Goal: Task Accomplishment & Management: Manage account settings

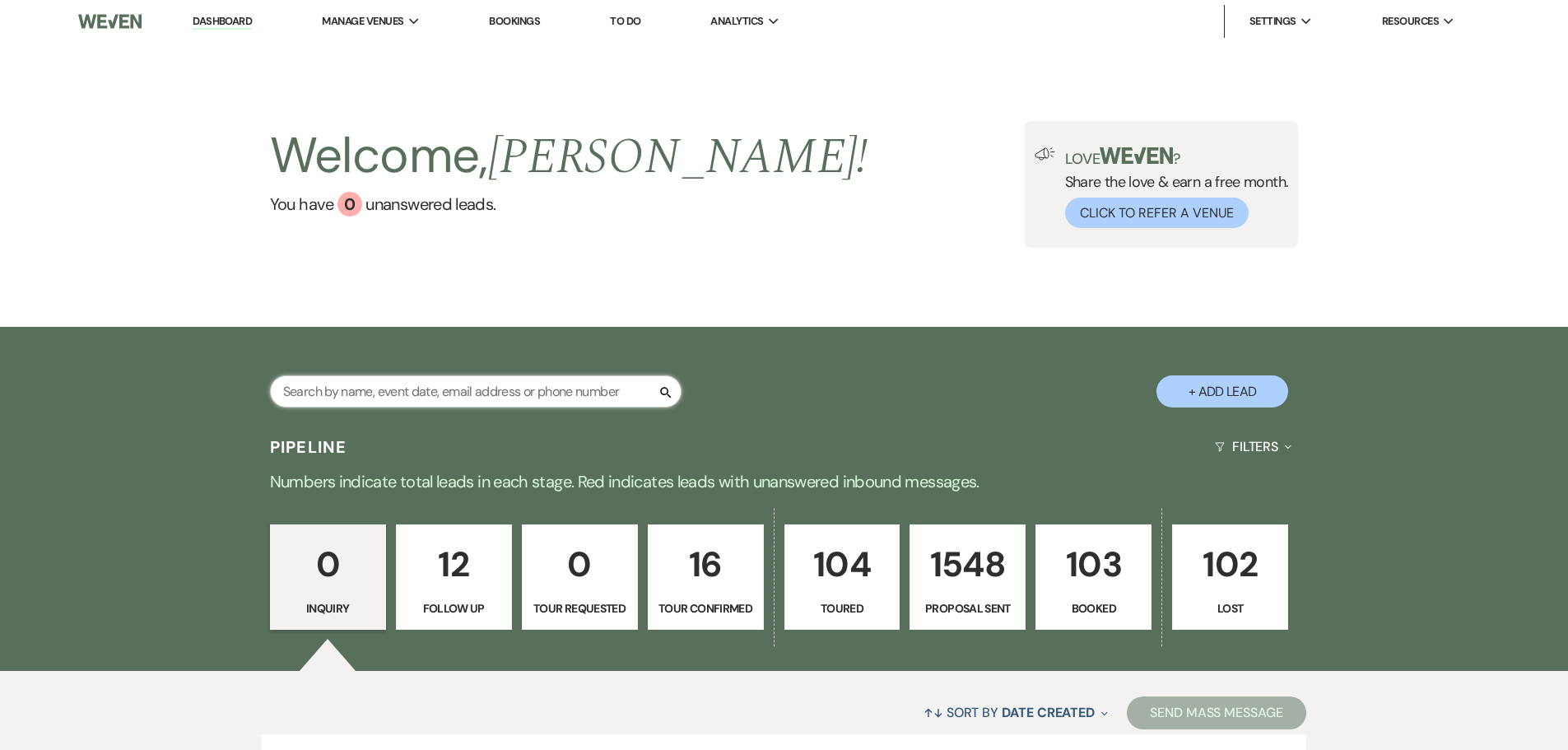
click at [590, 394] on input "text" at bounding box center [476, 391] width 412 height 32
type input "alayna"
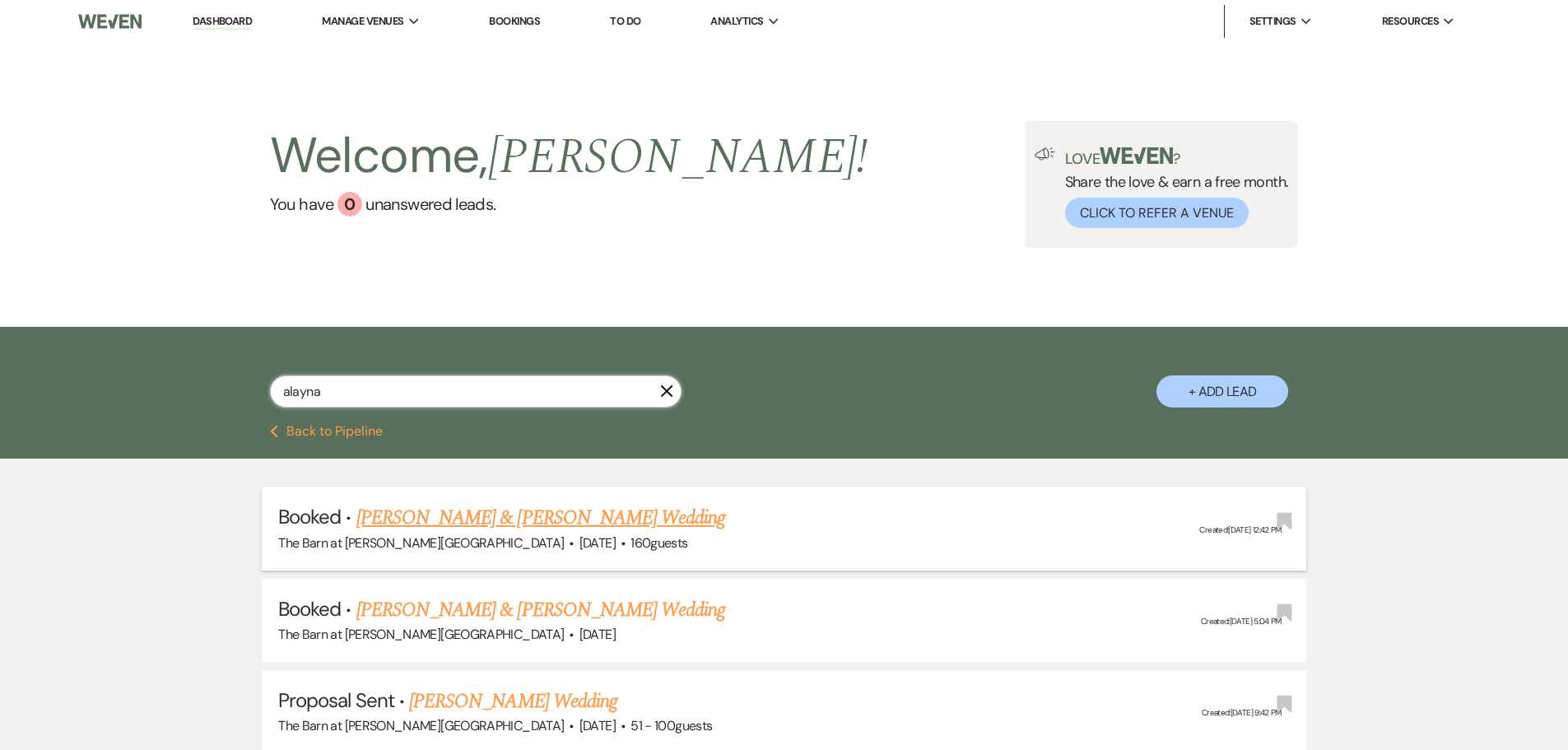
select select "6"
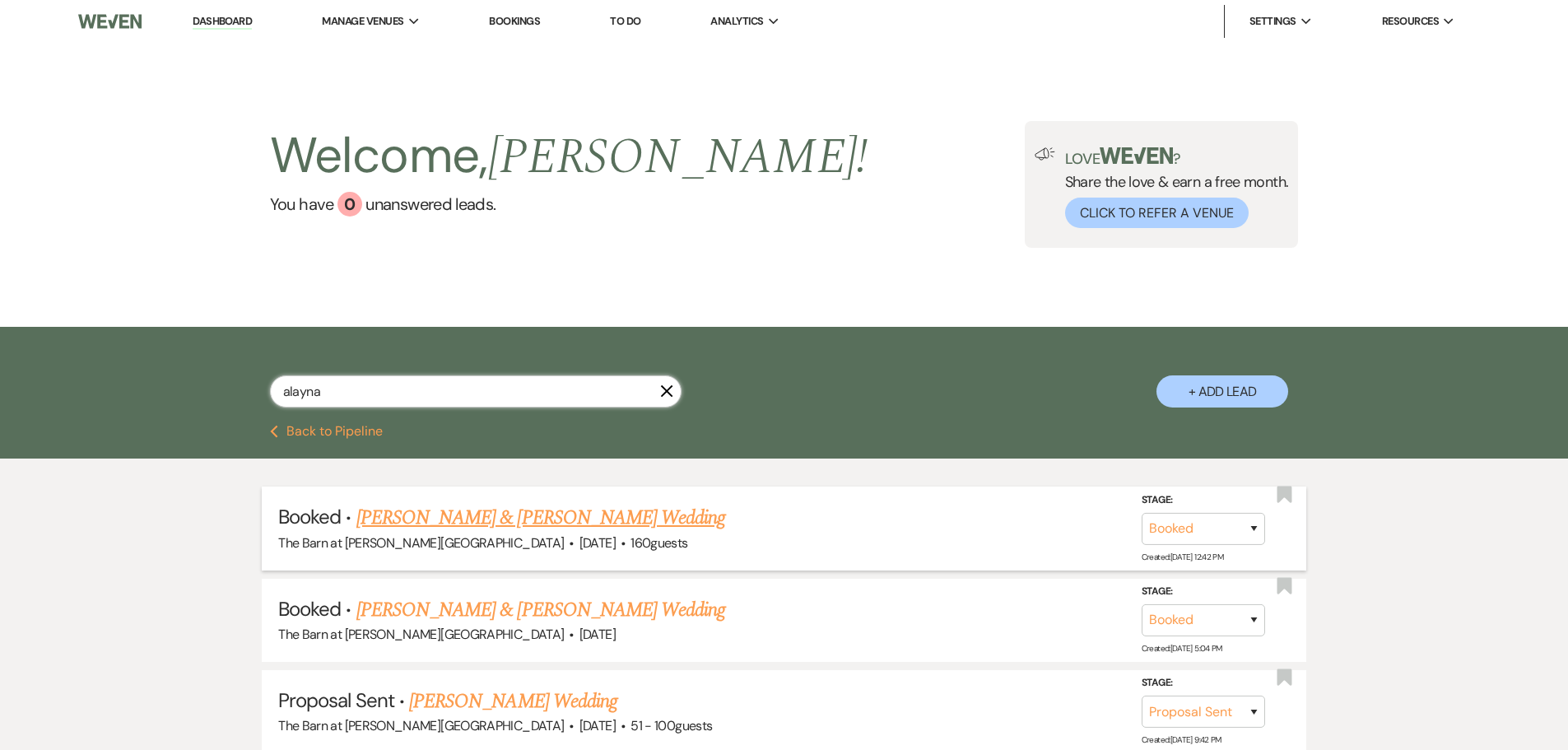
type input "alayna"
click at [595, 522] on link "[PERSON_NAME] & [PERSON_NAME] Wedding" at bounding box center [540, 517] width 369 height 29
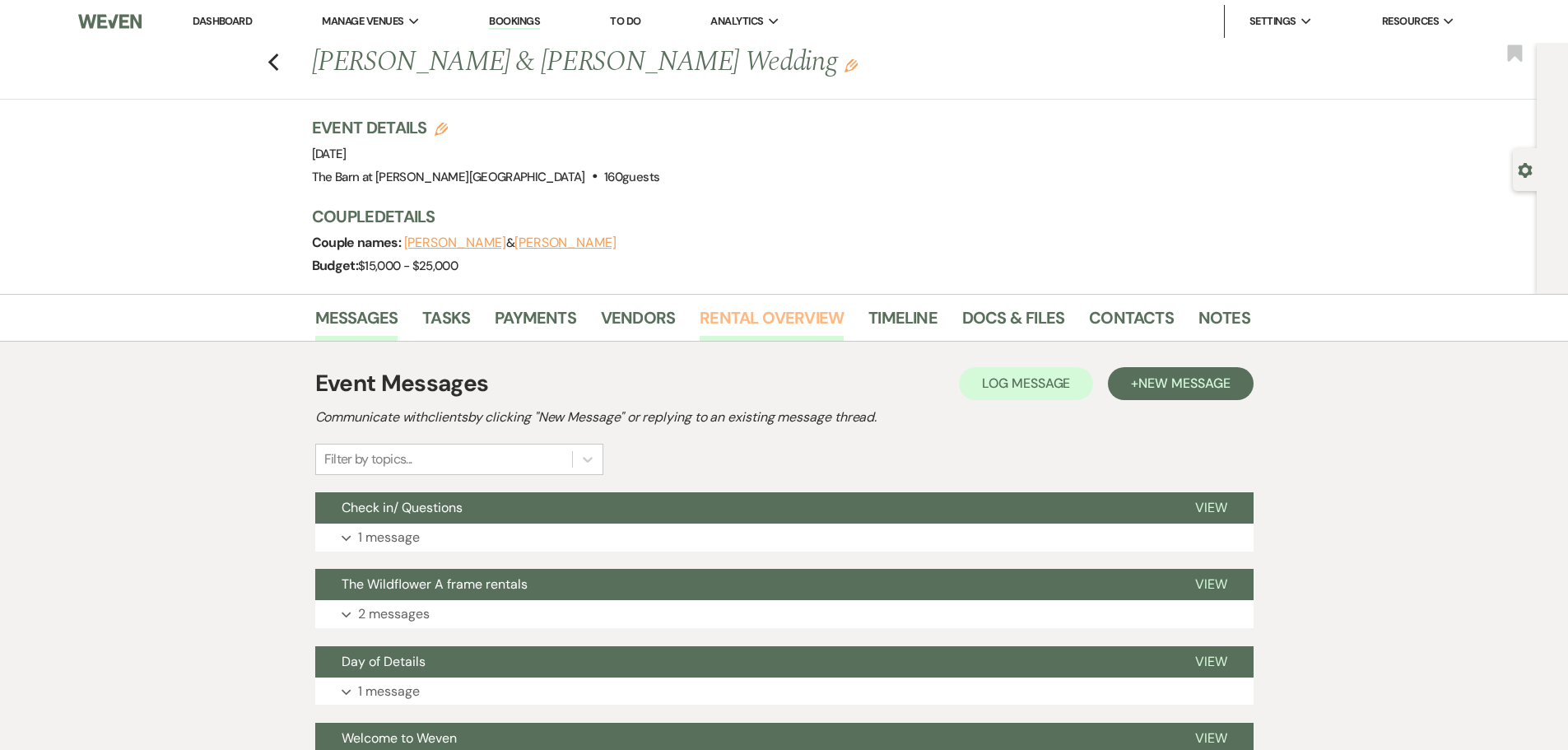
click at [779, 307] on link "Rental Overview" at bounding box center [771, 322] width 144 height 36
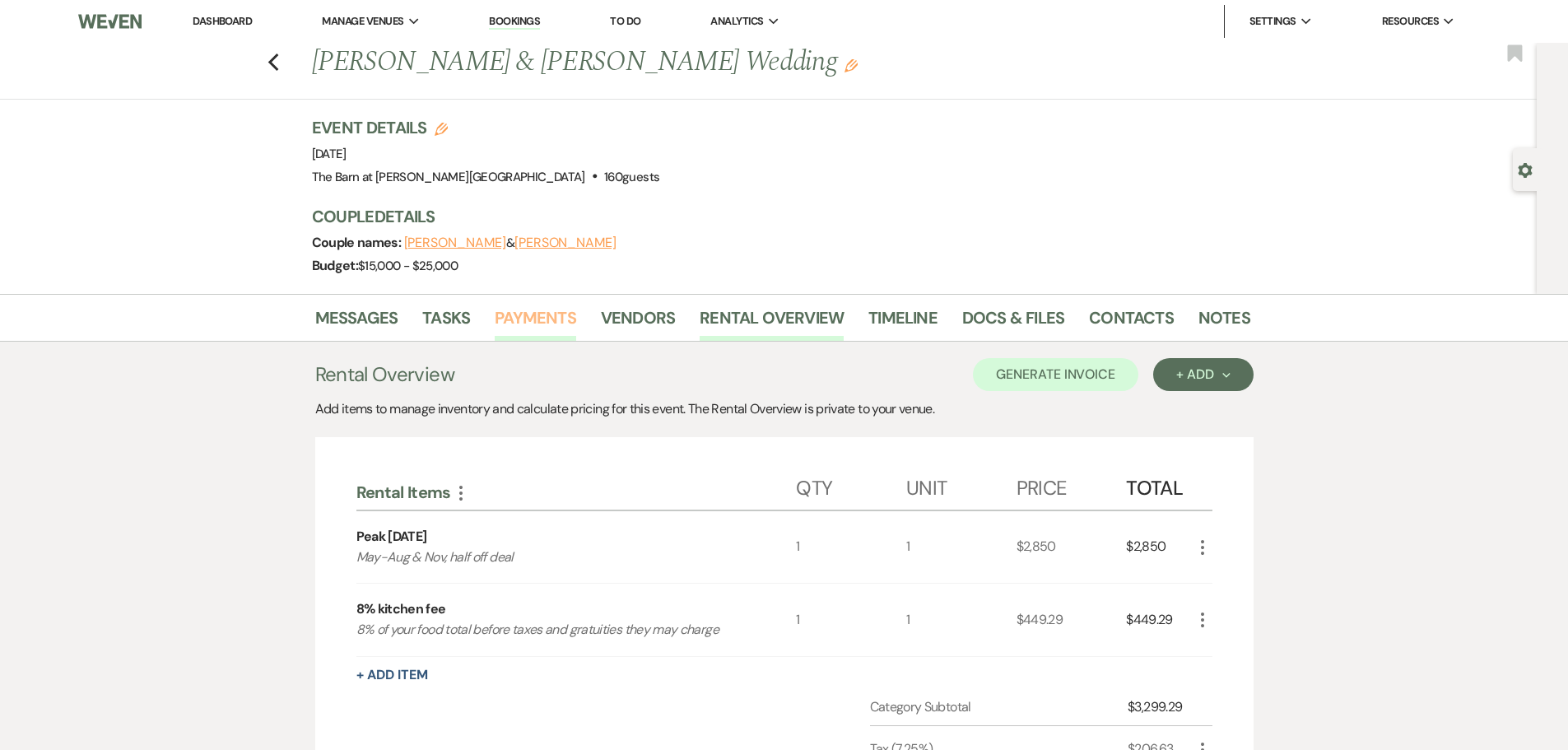
click at [535, 319] on link "Payments" at bounding box center [535, 322] width 82 height 36
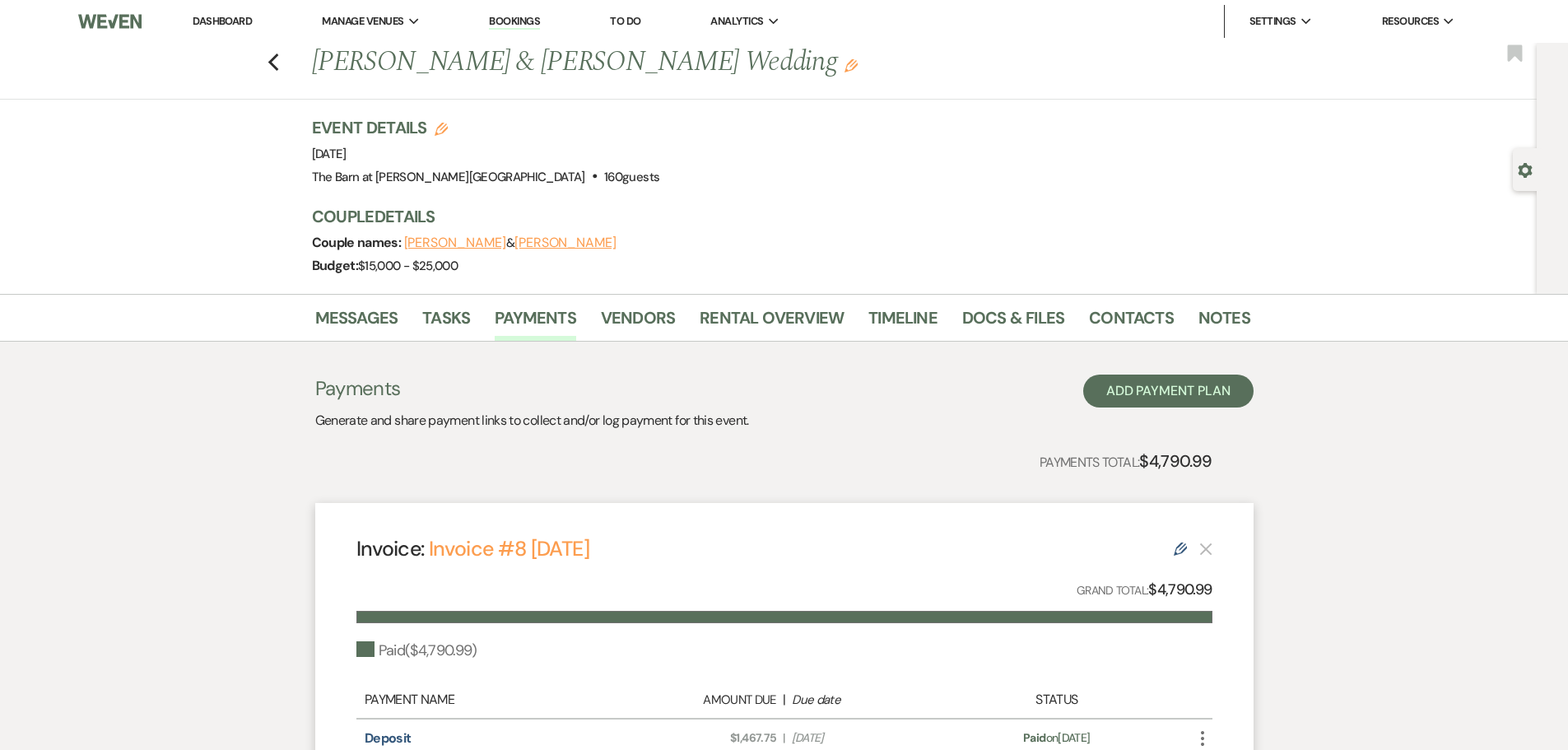
click at [210, 15] on link "Dashboard" at bounding box center [222, 21] width 59 height 14
